Goal: Find specific page/section

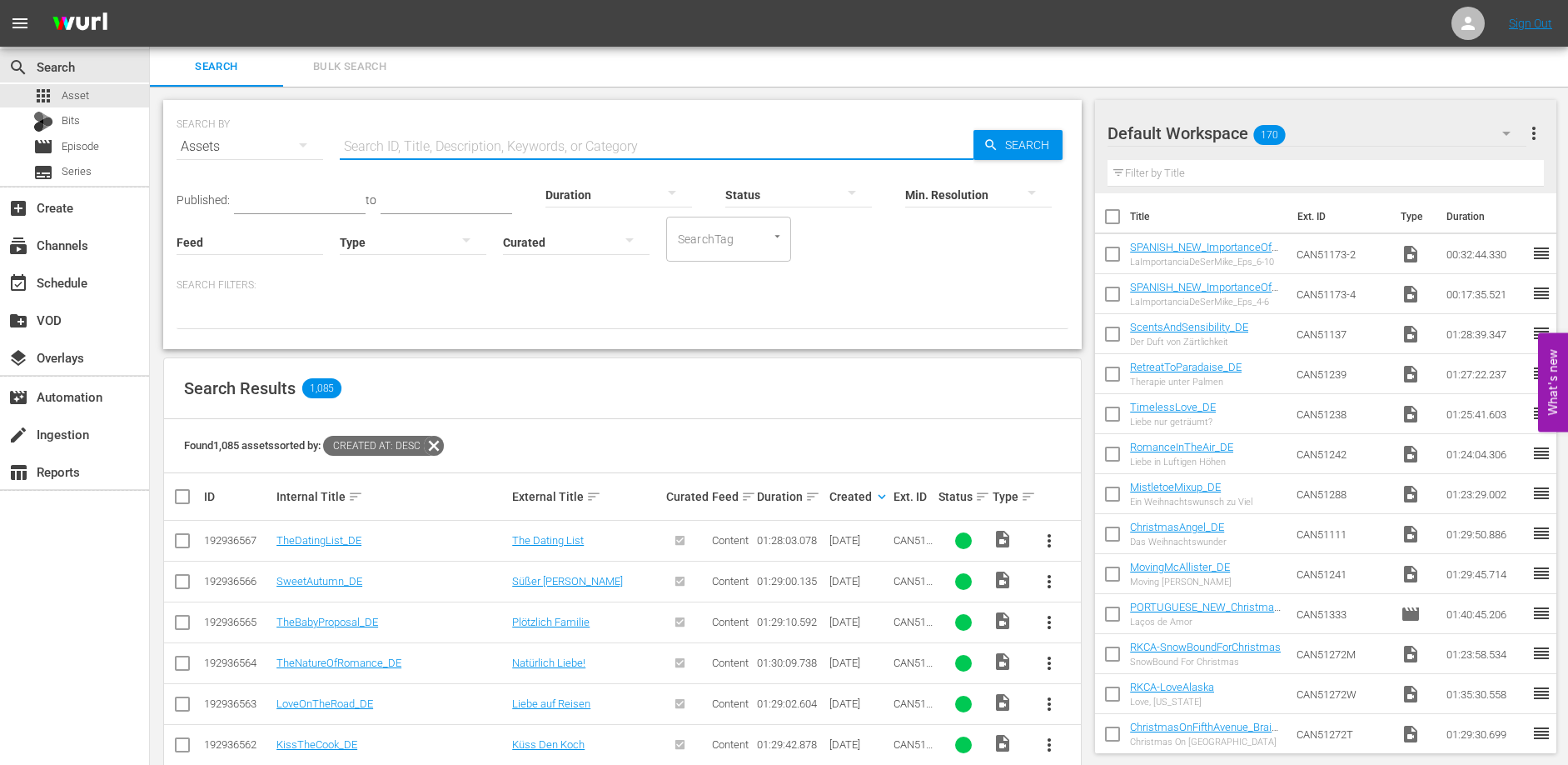
click at [408, 152] on input "text" at bounding box center [657, 146] width 634 height 40
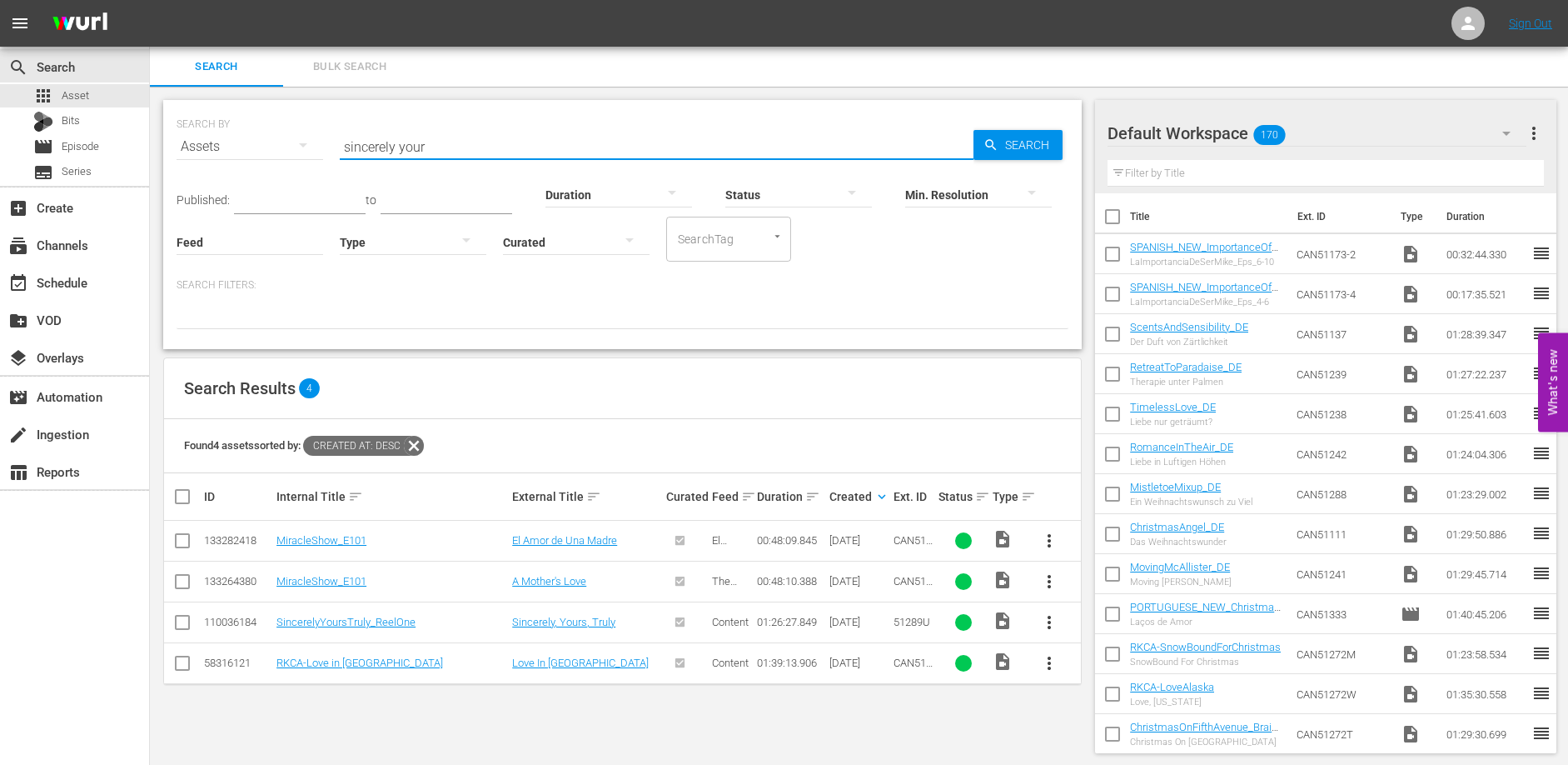
click at [443, 140] on input "sincerely your" at bounding box center [657, 146] width 634 height 40
click at [442, 140] on input "sincerely your" at bounding box center [657, 146] width 634 height 40
type input "sincerely"
click at [491, 146] on input "sincerely" at bounding box center [657, 146] width 634 height 40
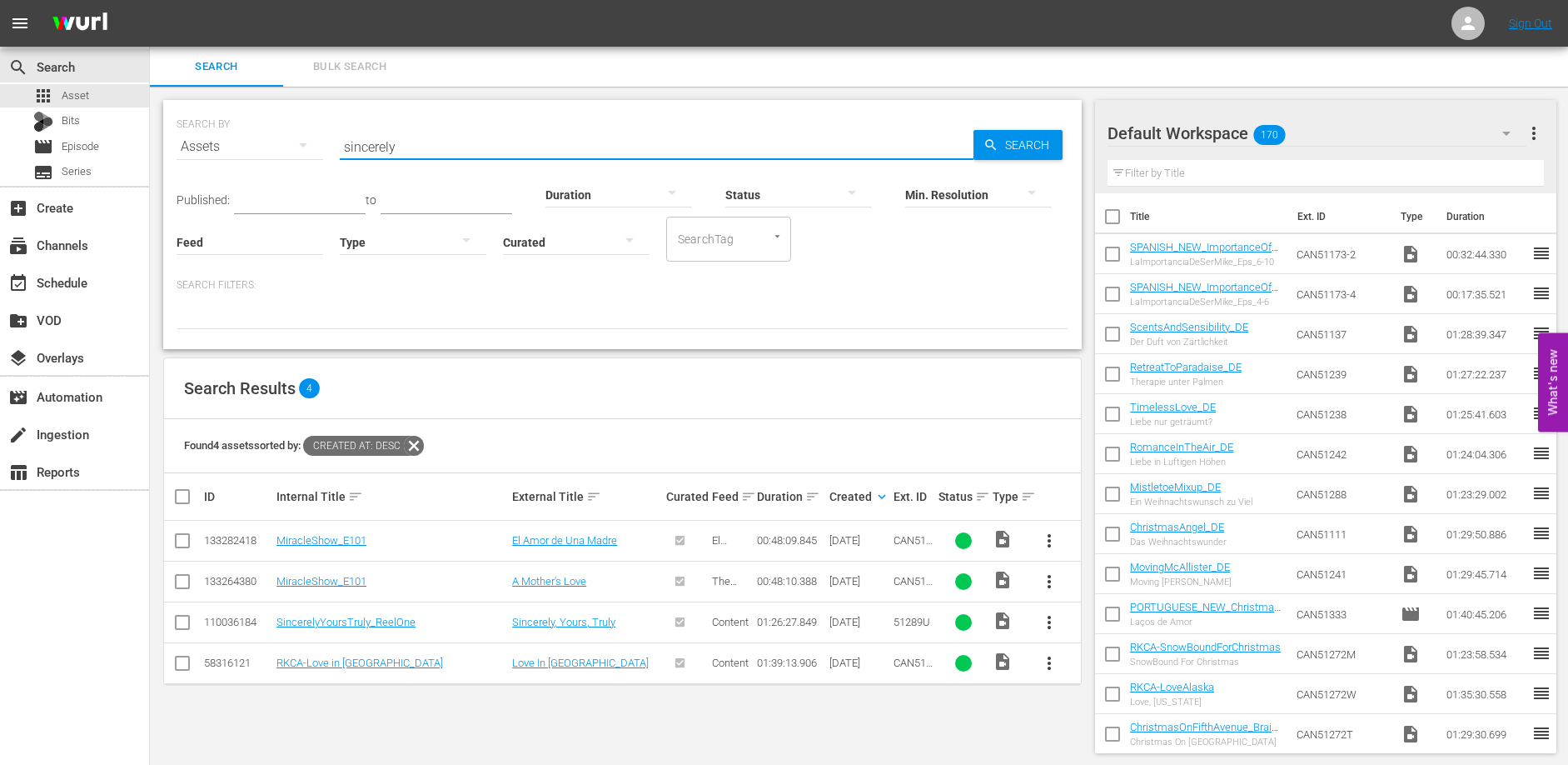
click at [491, 146] on input "sincerely" at bounding box center [657, 146] width 634 height 40
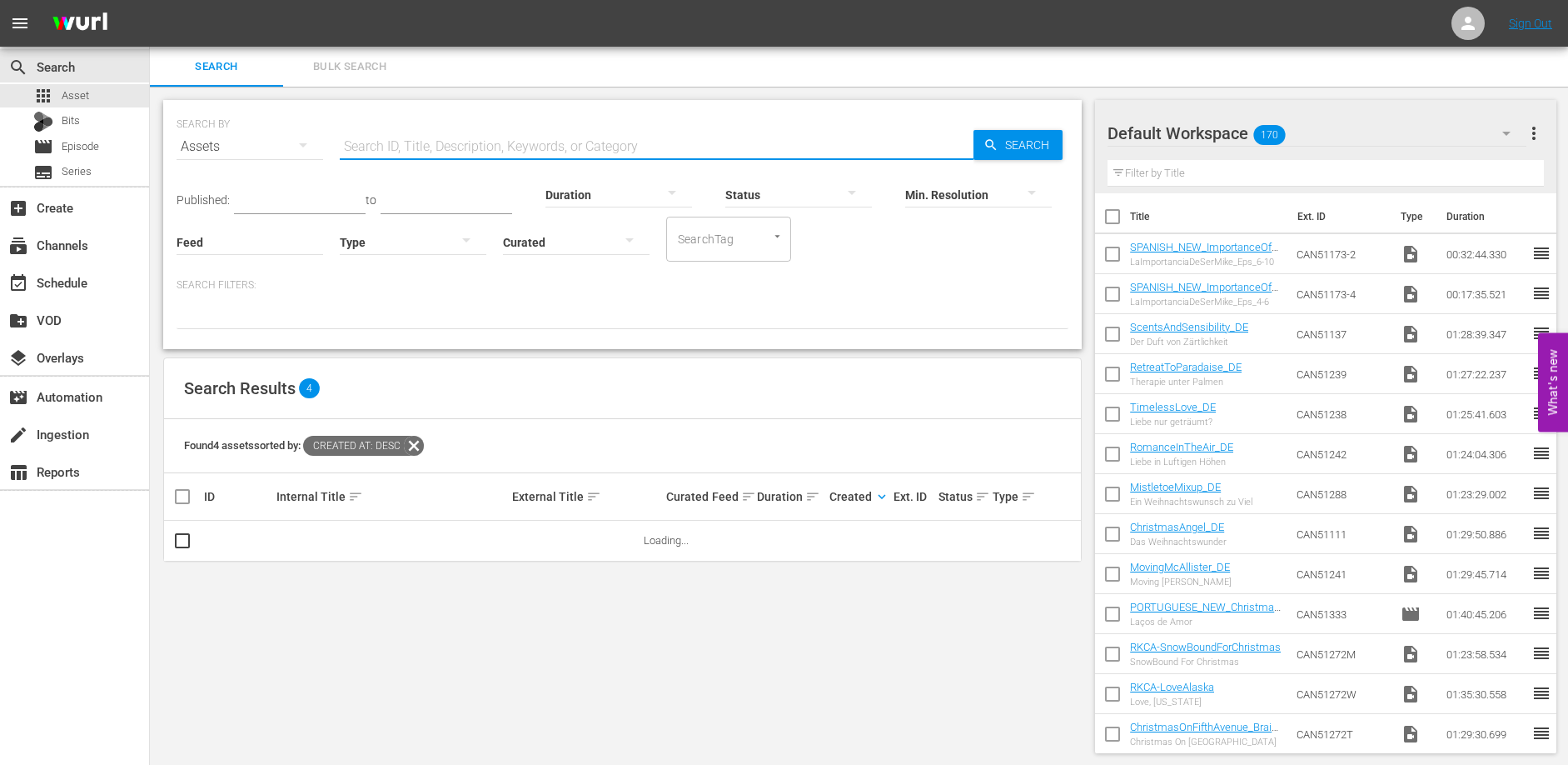
click at [917, 368] on div "Search Results 4" at bounding box center [623, 389] width 917 height 61
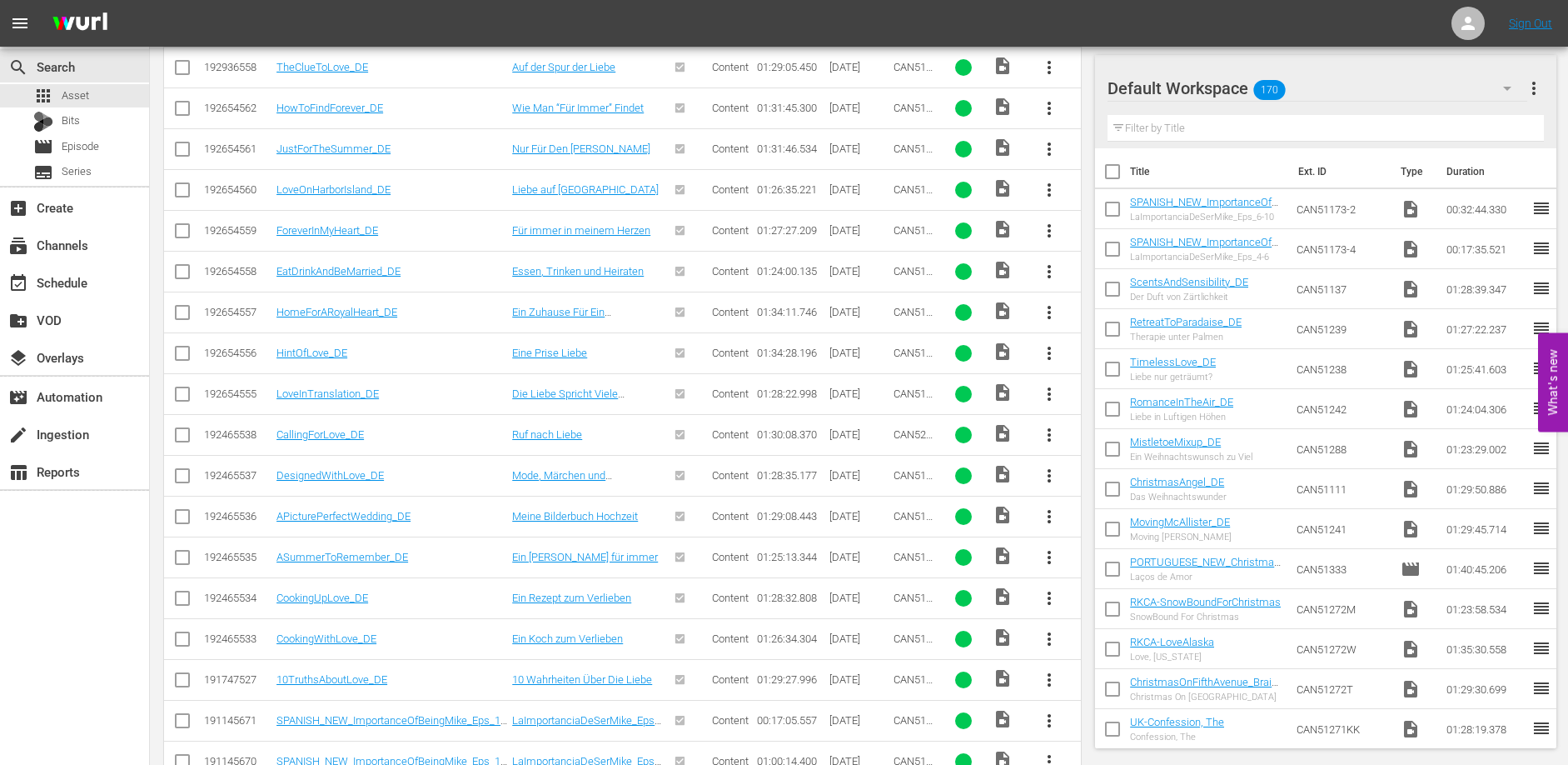
scroll to position [957, 0]
